Goal: Use online tool/utility: Utilize a website feature to perform a specific function

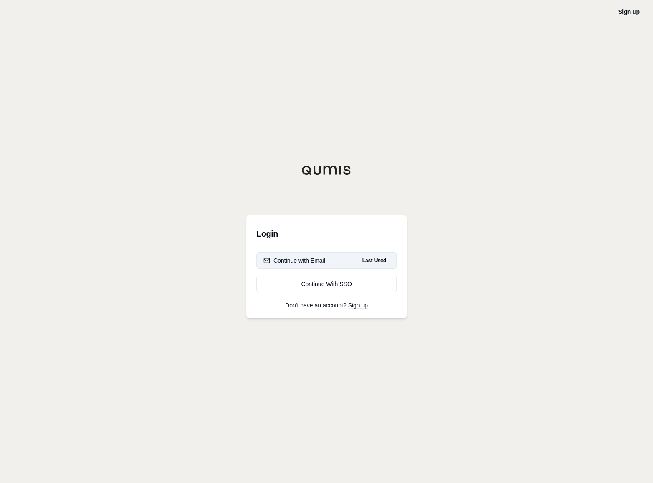
click at [338, 261] on button "Continue with Email Last Used" at bounding box center [326, 260] width 140 height 17
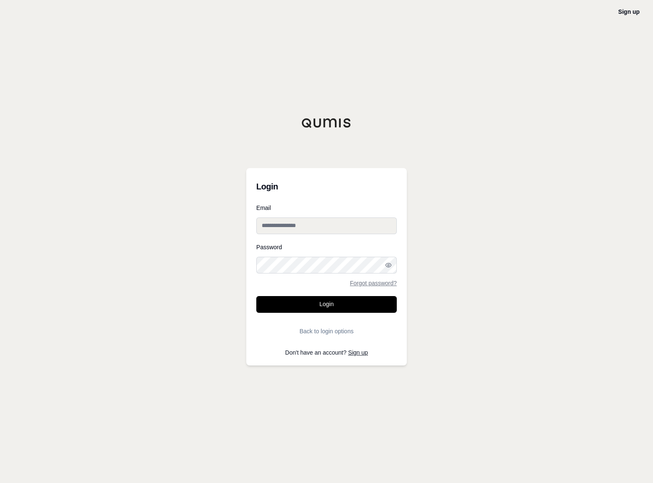
click at [322, 224] on input "Email" at bounding box center [326, 225] width 140 height 17
click at [354, 224] on input "Email" at bounding box center [326, 225] width 140 height 17
click at [383, 226] on img at bounding box center [385, 225] width 10 height 17
click at [385, 223] on img at bounding box center [385, 225] width 10 height 17
click at [319, 228] on input "Email" at bounding box center [326, 225] width 140 height 17
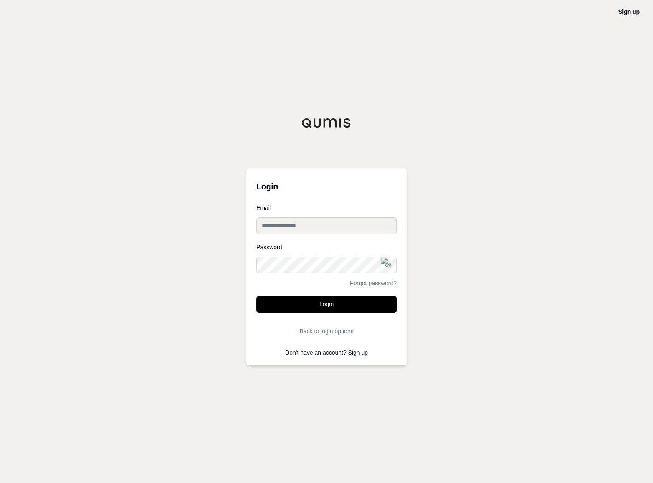
click at [382, 263] on img at bounding box center [385, 265] width 10 height 17
type input "**********"
click at [297, 300] on button "Login" at bounding box center [326, 304] width 140 height 17
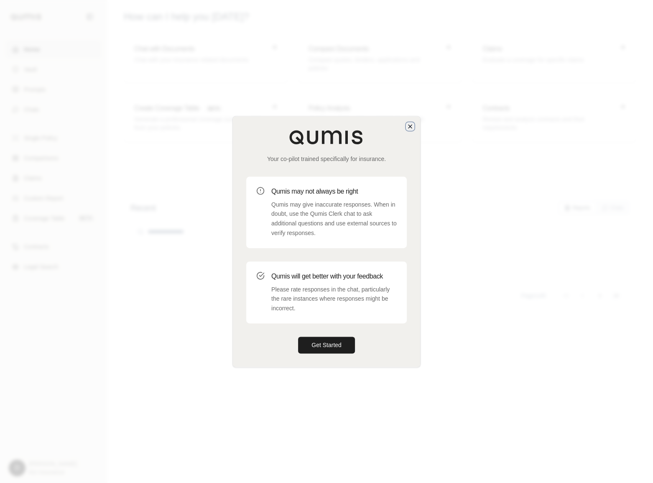
click at [407, 127] on icon "button" at bounding box center [410, 126] width 7 height 7
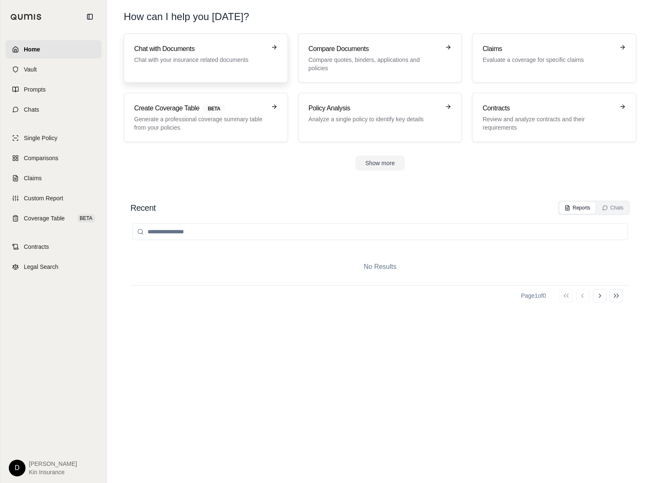
click at [168, 61] on p "Chat with your insurance related documents" at bounding box center [200, 60] width 132 height 8
